Goal: Task Accomplishment & Management: Use online tool/utility

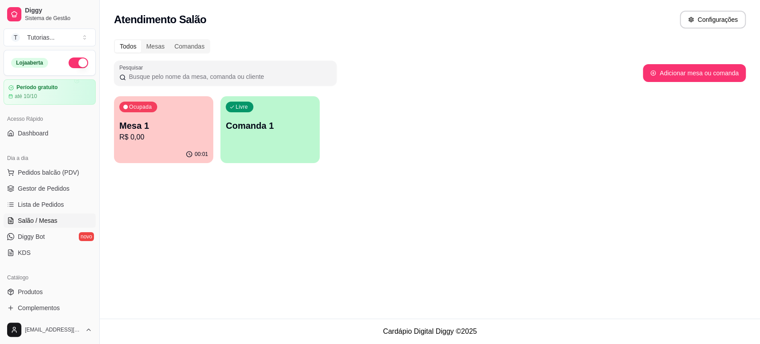
scroll to position [49, 0]
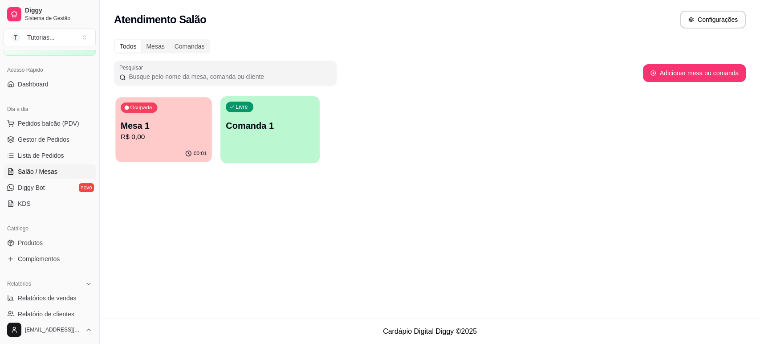
click at [171, 136] on p "R$ 0,00" at bounding box center [164, 137] width 86 height 10
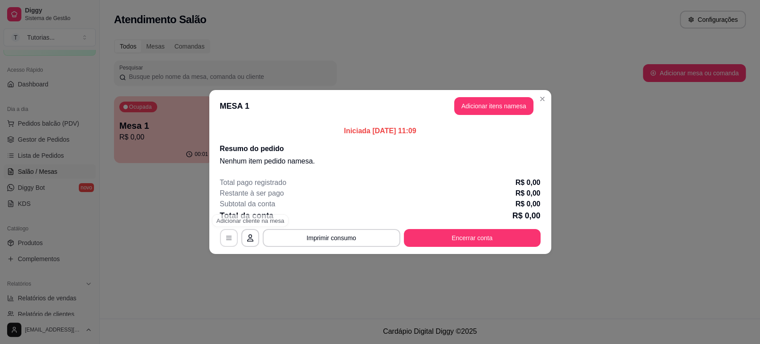
click at [222, 236] on button "button" at bounding box center [229, 238] width 18 height 18
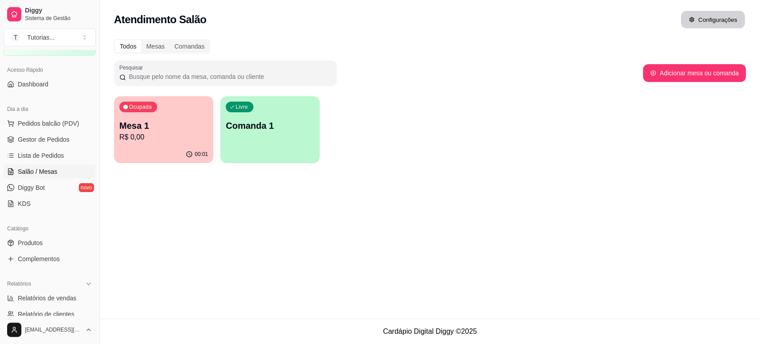
click at [714, 20] on button "Configurações" at bounding box center [713, 19] width 64 height 17
click at [190, 127] on p "Mesa 1" at bounding box center [163, 125] width 89 height 12
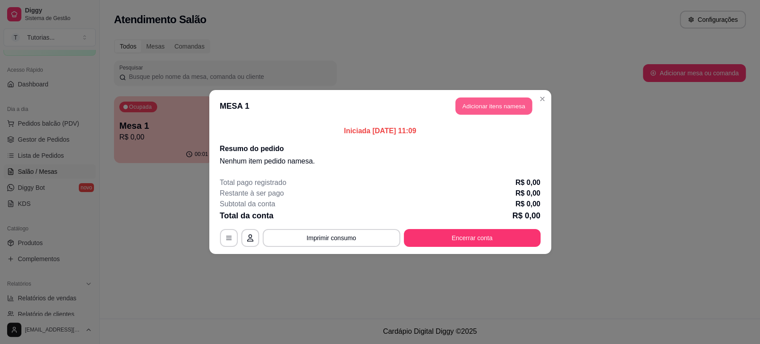
click at [483, 106] on button "Adicionar itens na mesa" at bounding box center [494, 106] width 77 height 17
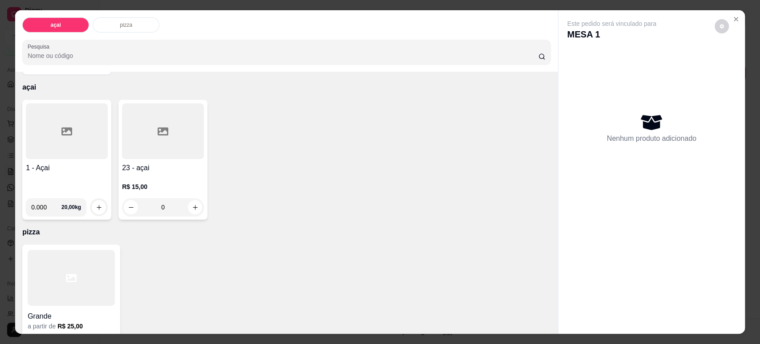
scroll to position [62, 0]
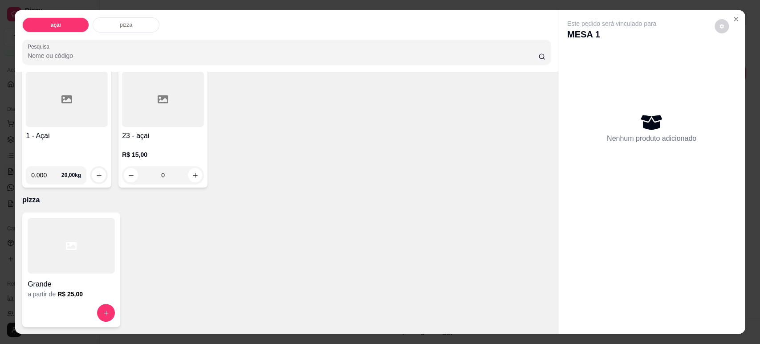
click at [184, 173] on div "0" at bounding box center [163, 175] width 82 height 18
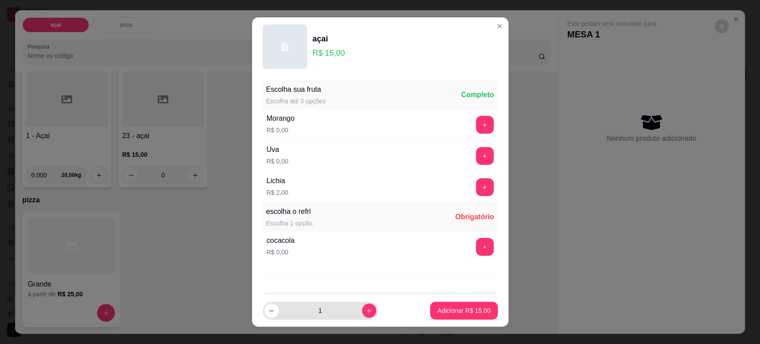
click at [362, 318] on button "increase-product-quantity" at bounding box center [369, 310] width 14 height 14
type input "2"
click at [476, 244] on button "+" at bounding box center [485, 247] width 18 height 18
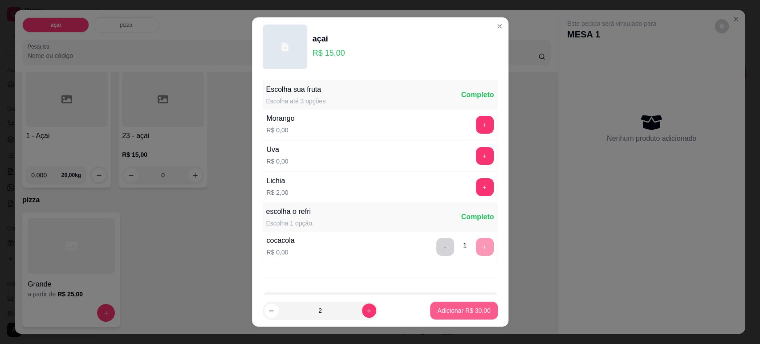
click at [469, 309] on p "Adicionar R$ 30,00" at bounding box center [463, 310] width 53 height 9
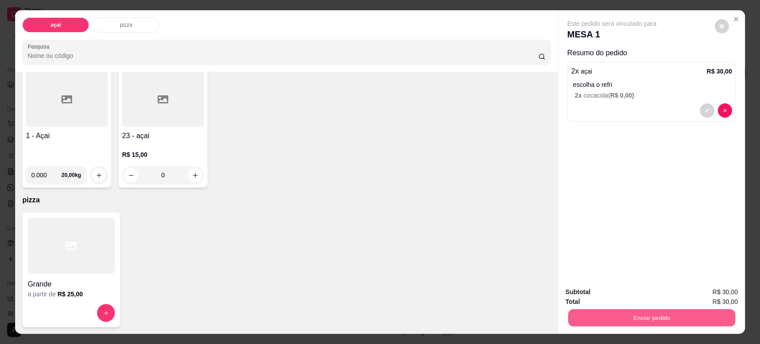
click at [626, 316] on button "Enviar pedido" at bounding box center [651, 317] width 167 height 17
click at [701, 298] on button "Enviar pedido" at bounding box center [714, 295] width 50 height 17
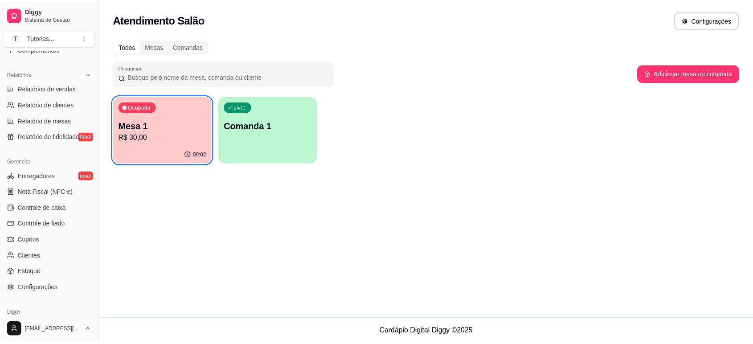
scroll to position [296, 0]
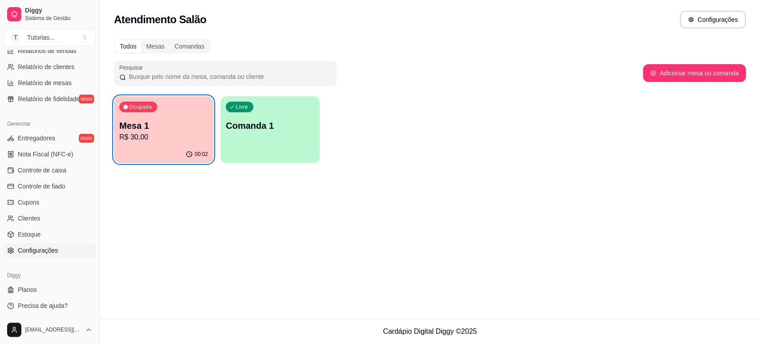
click at [47, 249] on span "Configurações" at bounding box center [38, 250] width 40 height 9
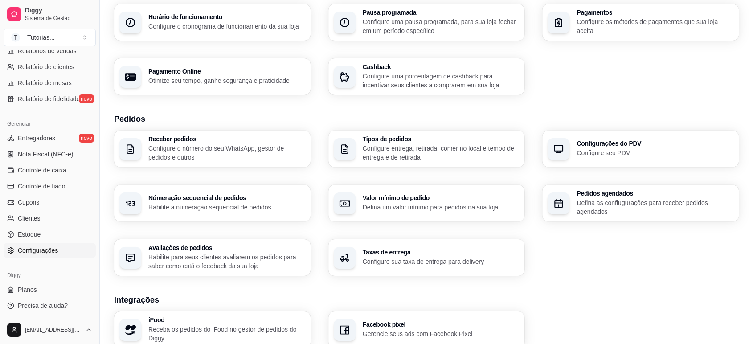
scroll to position [280, 0]
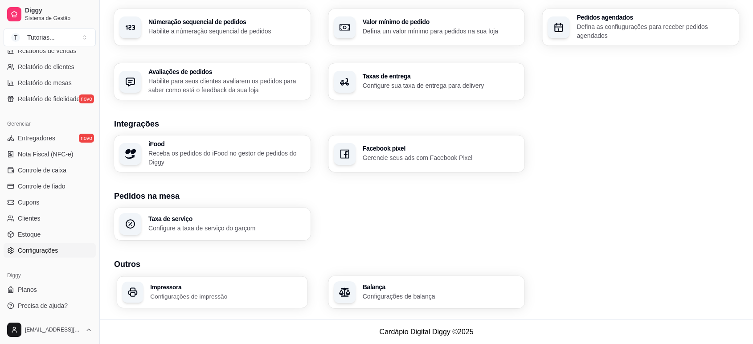
click at [200, 281] on div "Impressora Configurações de impressão" at bounding box center [212, 292] width 190 height 32
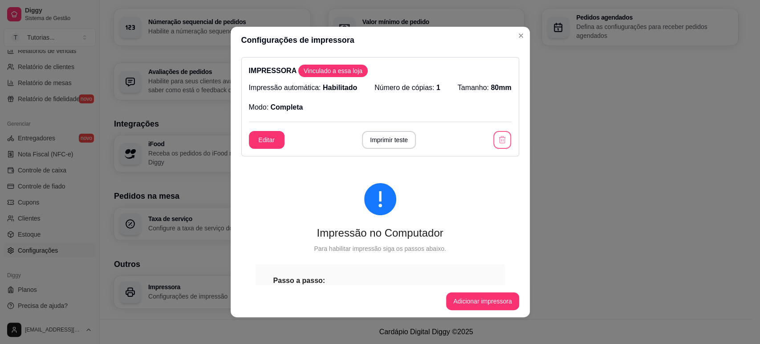
click at [500, 132] on div "Editar Imprimir teste" at bounding box center [380, 140] width 263 height 18
click at [498, 136] on icon "button" at bounding box center [502, 139] width 9 height 9
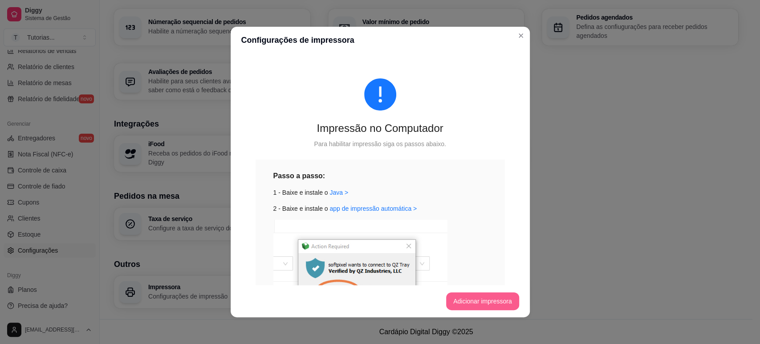
click at [493, 294] on button "Adicionar impressora" at bounding box center [482, 301] width 73 height 18
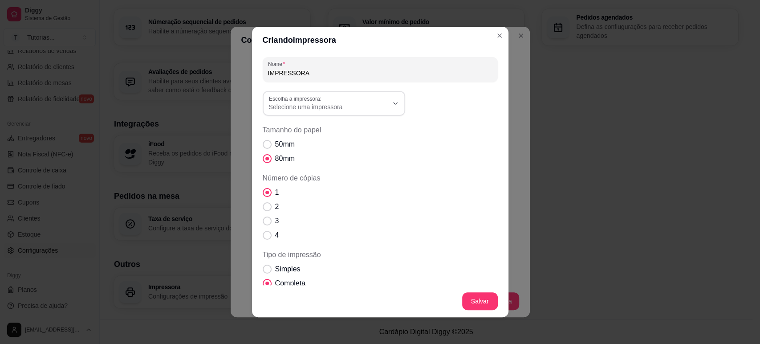
drag, startPoint x: 356, startPoint y: 116, endPoint x: 351, endPoint y: 110, distance: 7.9
click at [353, 112] on div "Nome IMPRESSORA Escolha a impressora: Microsoft Print to PDF OneNote (Desktop) …" at bounding box center [380, 216] width 235 height 318
click at [343, 108] on span "Selecione uma impressora" at bounding box center [328, 106] width 119 height 9
click at [292, 131] on span "Microsoft Print to PDF" at bounding box center [326, 128] width 114 height 8
type input "Microsoft Print to PDF"
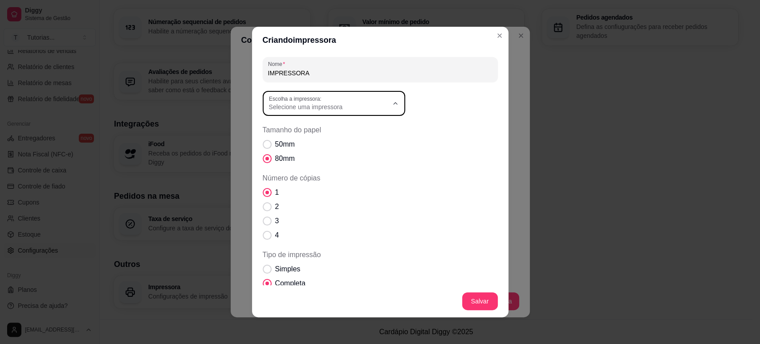
select select "Microsoft Print to PDF"
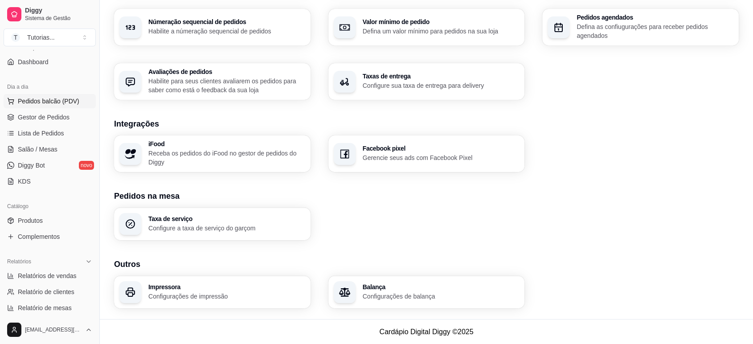
scroll to position [49, 0]
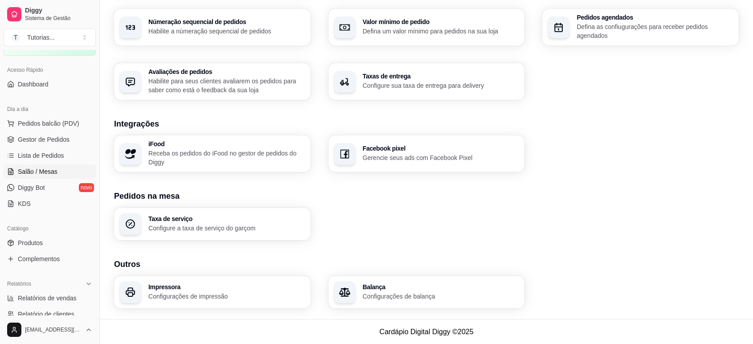
click at [49, 170] on span "Salão / Mesas" at bounding box center [38, 171] width 40 height 9
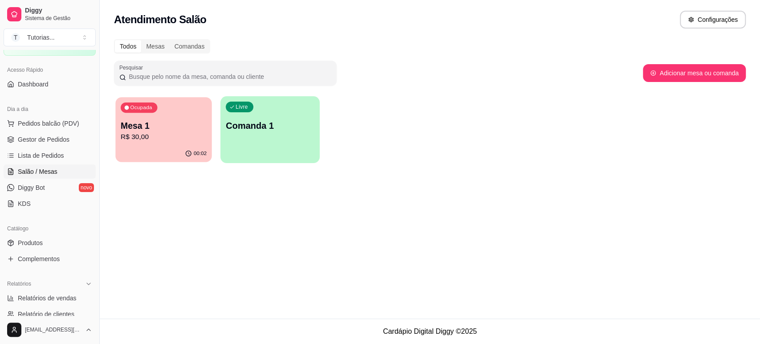
click at [177, 139] on p "R$ 30,00" at bounding box center [164, 137] width 86 height 10
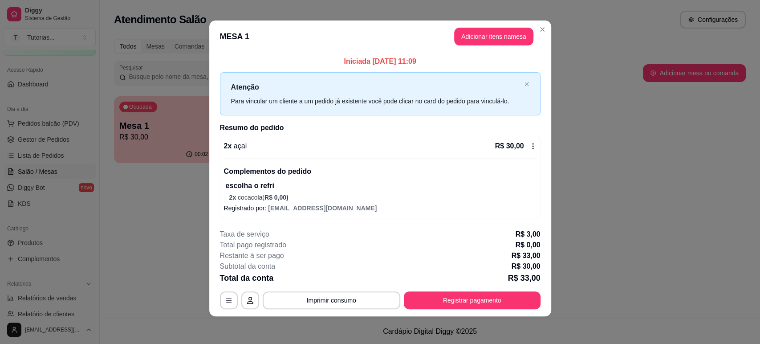
scroll to position [4, 0]
click at [498, 34] on button "Adicionar itens na mesa" at bounding box center [493, 36] width 79 height 18
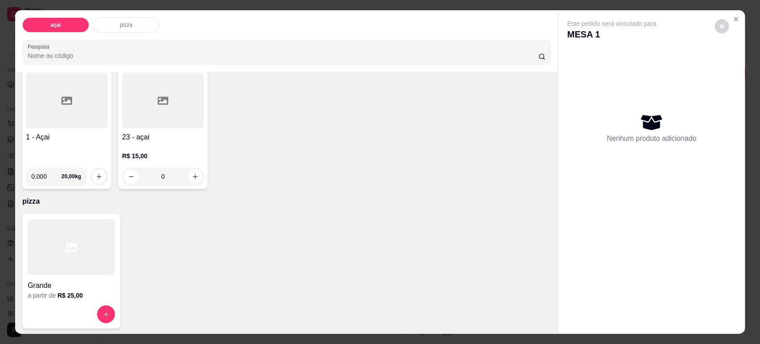
scroll to position [62, 0]
click at [190, 173] on div "0" at bounding box center [163, 175] width 82 height 18
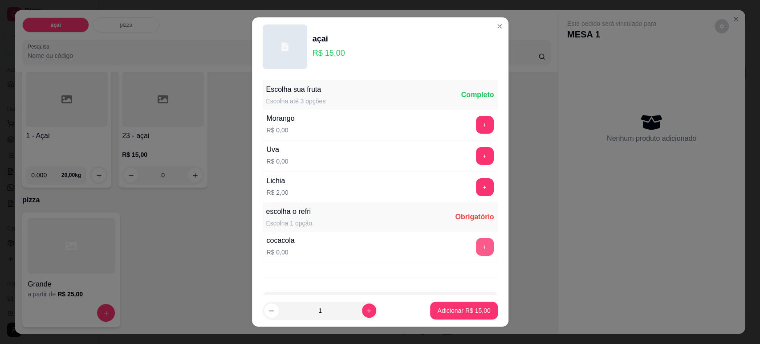
click at [476, 238] on button "+" at bounding box center [485, 247] width 18 height 18
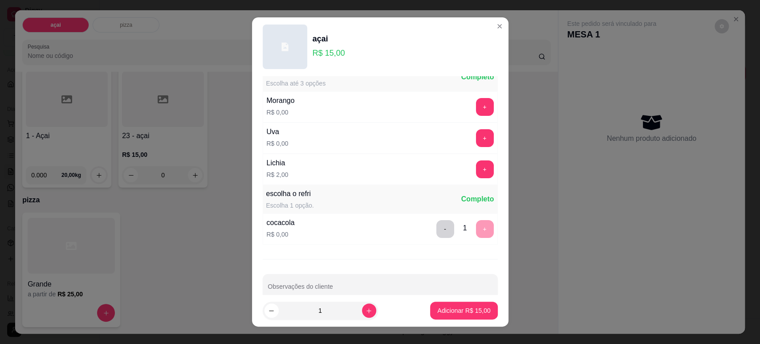
scroll to position [33, 0]
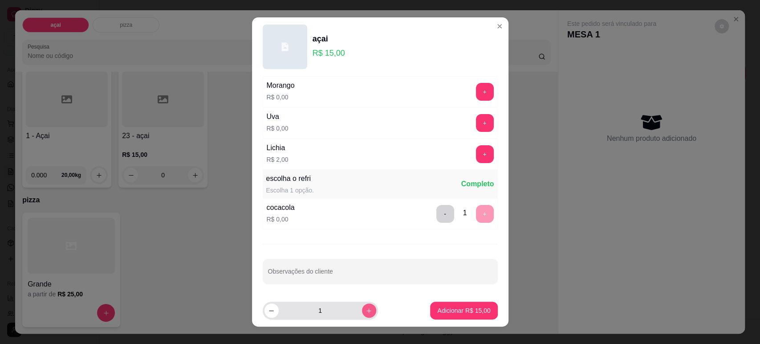
click at [366, 308] on icon "increase-product-quantity" at bounding box center [369, 310] width 7 height 7
type input "2"
click at [450, 309] on p "Adicionar R$ 30,00" at bounding box center [463, 310] width 53 height 9
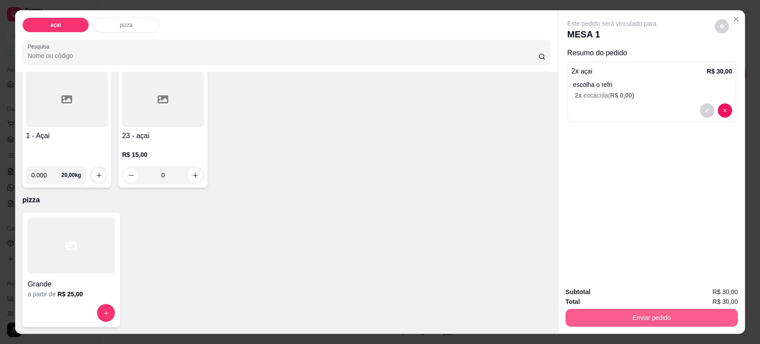
click at [649, 316] on button "Enviar pedido" at bounding box center [652, 318] width 172 height 18
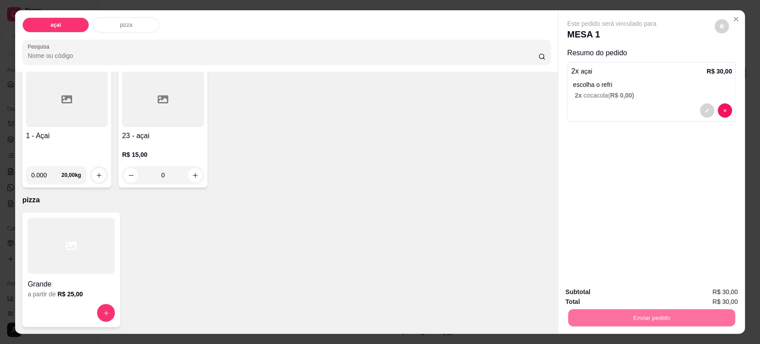
click at [715, 294] on button "Enviar pedido" at bounding box center [714, 295] width 50 height 17
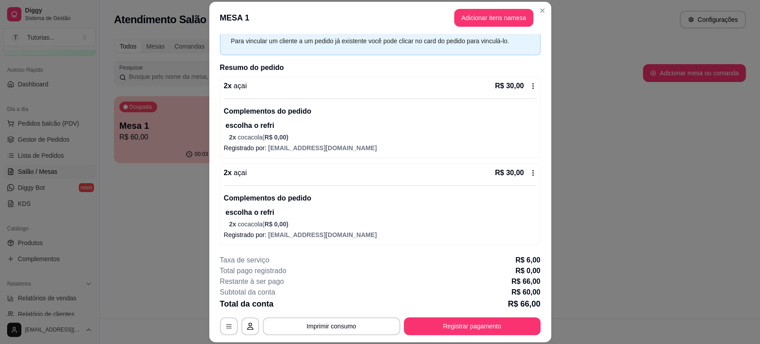
scroll to position [27, 0]
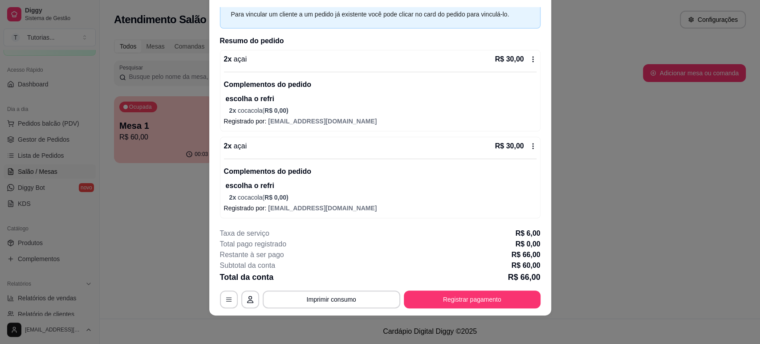
click at [530, 56] on icon at bounding box center [533, 59] width 7 height 7
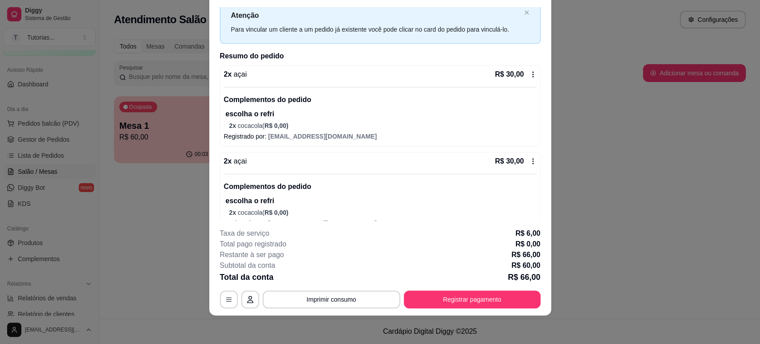
scroll to position [0, 0]
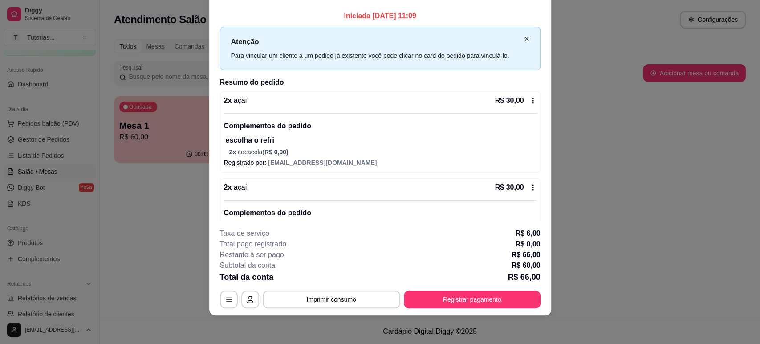
click at [524, 39] on icon "close" at bounding box center [526, 38] width 5 height 5
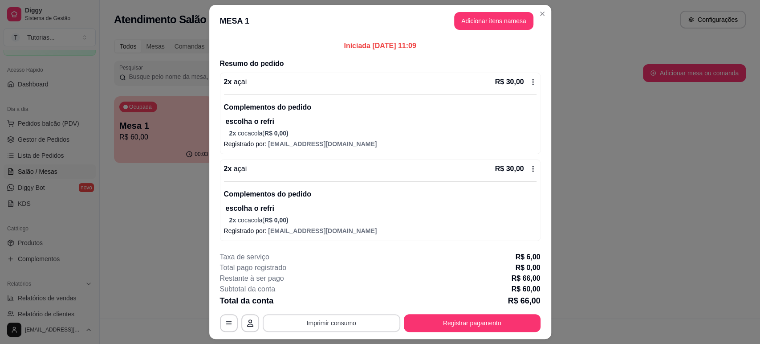
click at [363, 313] on div "**********" at bounding box center [380, 292] width 321 height 80
click at [362, 321] on button "Imprimir consumo" at bounding box center [332, 323] width 138 height 18
click at [331, 303] on button "IMPRESSORA" at bounding box center [330, 302] width 65 height 14
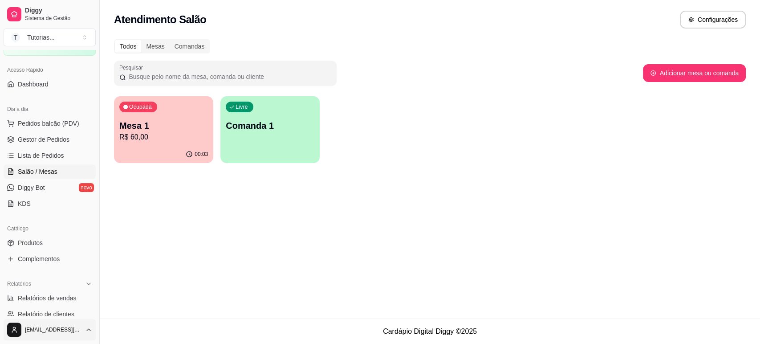
click at [85, 334] on html "Diggy Sistema de Gestão T Tutorias ... Loja aberta Período gratuito até 10/10 A…" at bounding box center [380, 172] width 760 height 344
click at [58, 310] on div "Sair" at bounding box center [49, 308] width 95 height 14
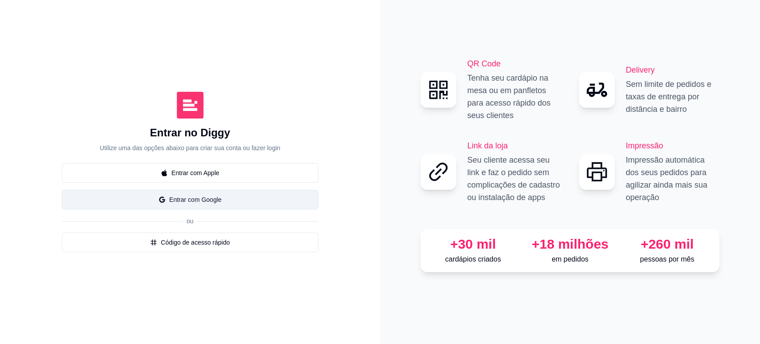
click at [209, 200] on button "Entrar com Google" at bounding box center [190, 200] width 257 height 20
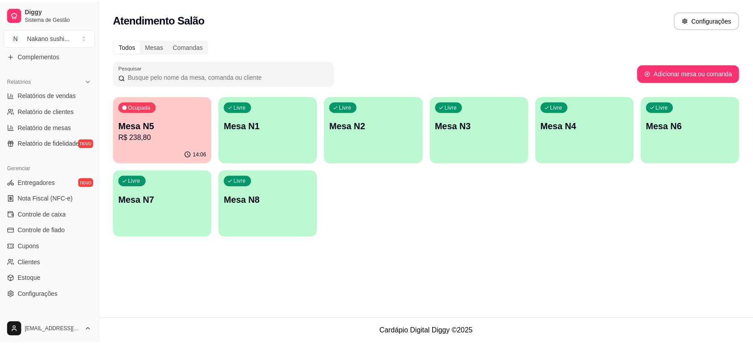
scroll to position [296, 0]
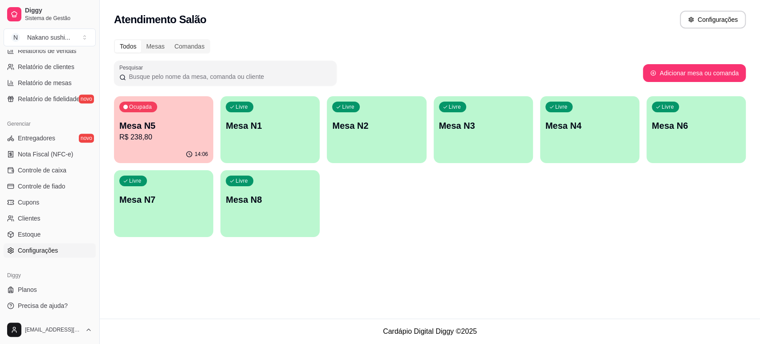
click at [51, 247] on span "Configurações" at bounding box center [38, 250] width 40 height 9
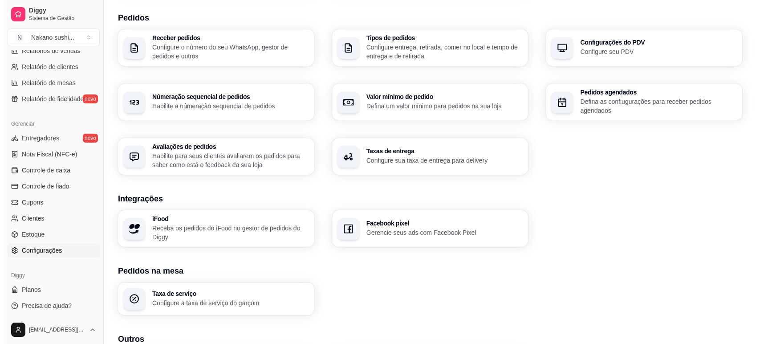
scroll to position [280, 0]
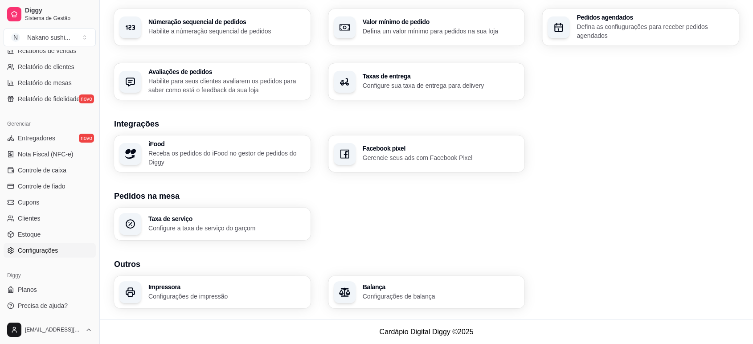
click at [222, 287] on h3 "Impressora" at bounding box center [226, 287] width 157 height 6
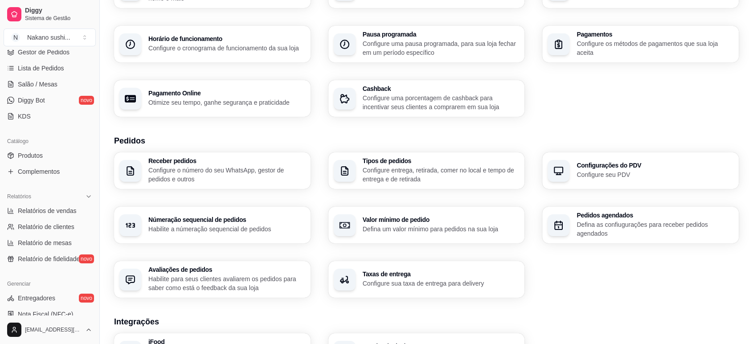
scroll to position [49, 0]
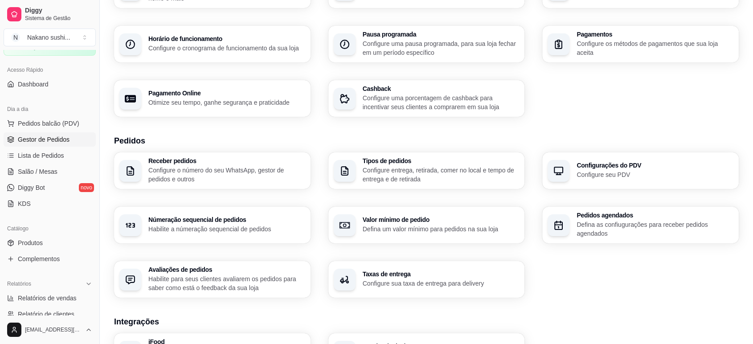
click at [49, 139] on span "Gestor de Pedidos" at bounding box center [44, 139] width 52 height 9
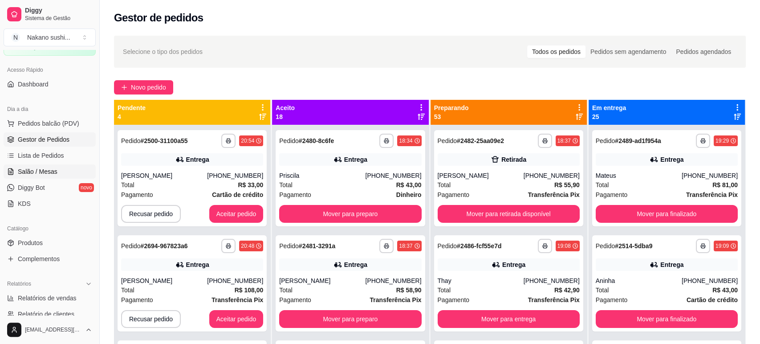
click at [46, 171] on span "Salão / Mesas" at bounding box center [38, 171] width 40 height 9
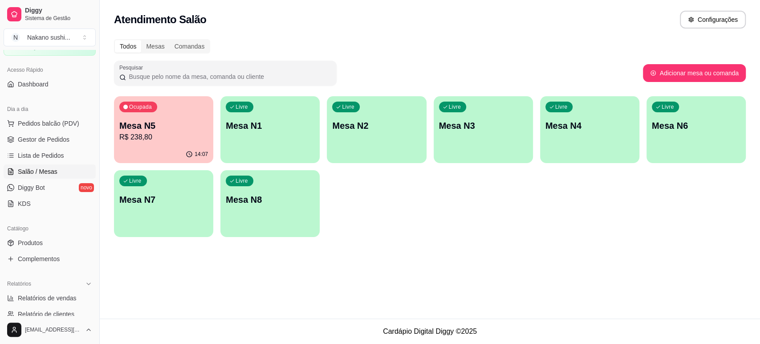
click at [164, 122] on p "Mesa N5" at bounding box center [163, 125] width 89 height 12
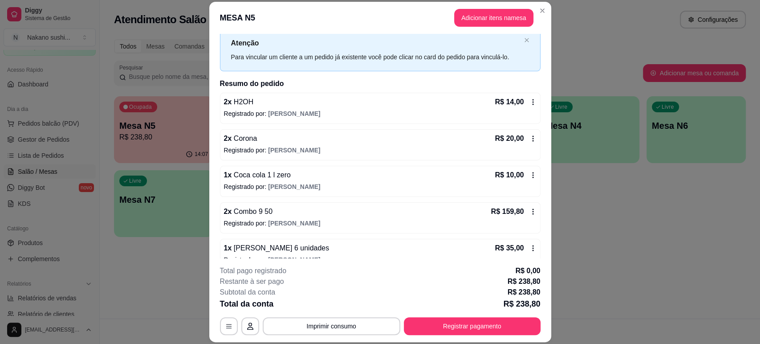
scroll to position [39, 0]
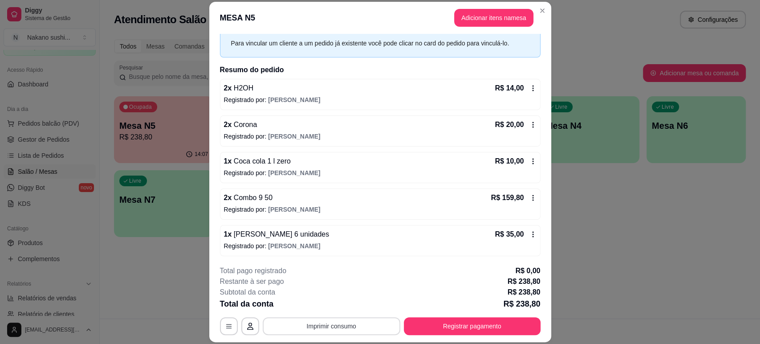
click at [310, 323] on button "Imprimir consumo" at bounding box center [332, 326] width 138 height 18
